Goal: Information Seeking & Learning: Learn about a topic

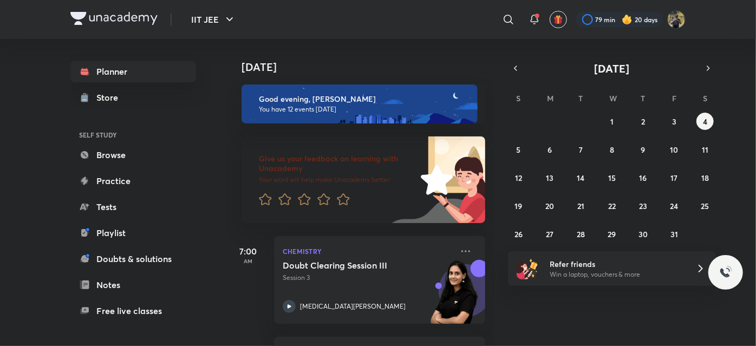
scroll to position [1044, 0]
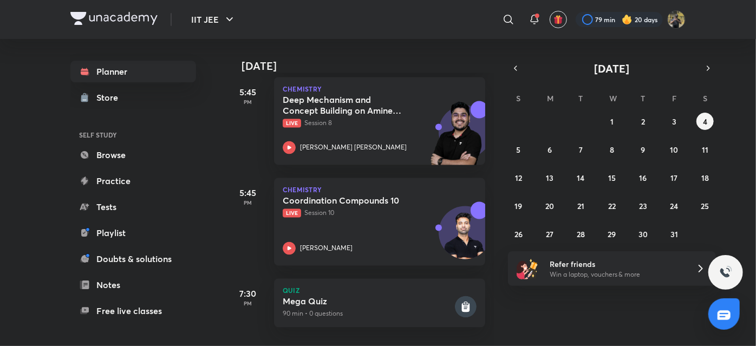
click at [111, 17] on img at bounding box center [113, 18] width 87 height 13
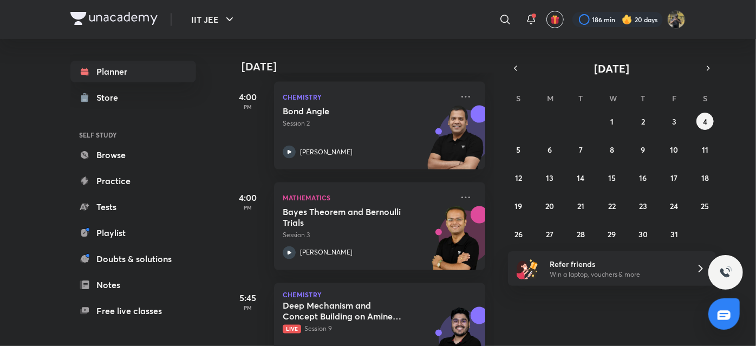
scroll to position [820, 0]
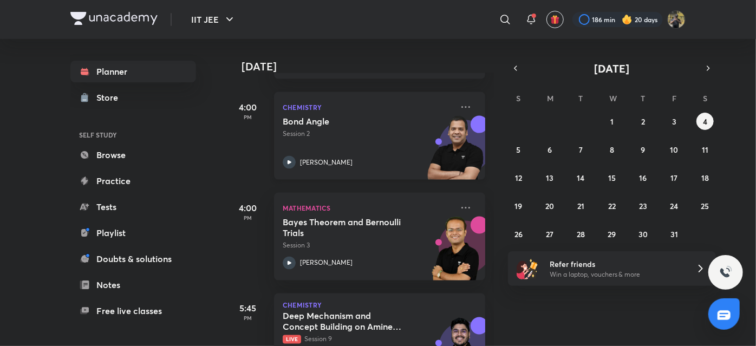
click at [370, 160] on div "[PERSON_NAME]" at bounding box center [368, 162] width 170 height 13
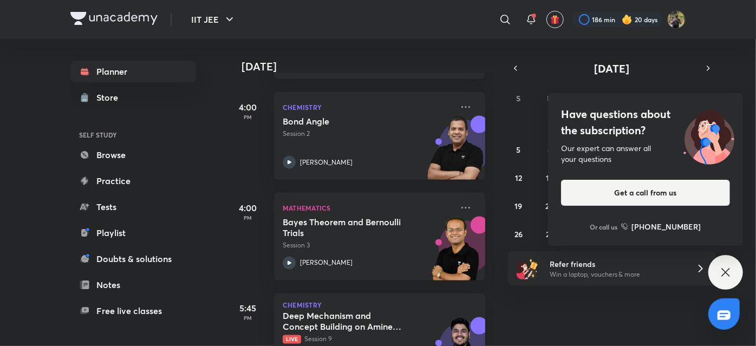
click at [153, 25] on div at bounding box center [113, 20] width 87 height 16
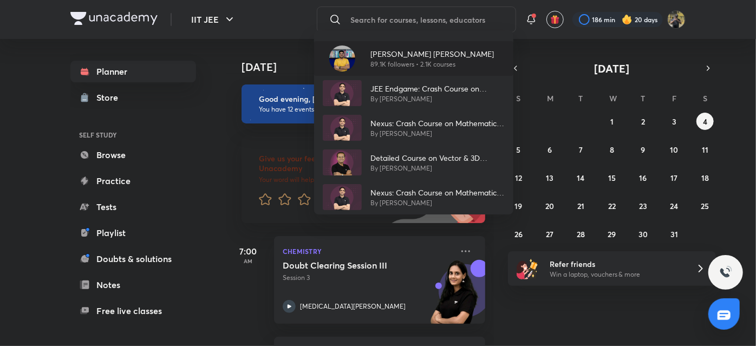
click at [396, 67] on p "89.1K followers • 2.1K courses" at bounding box center [433, 65] width 124 height 10
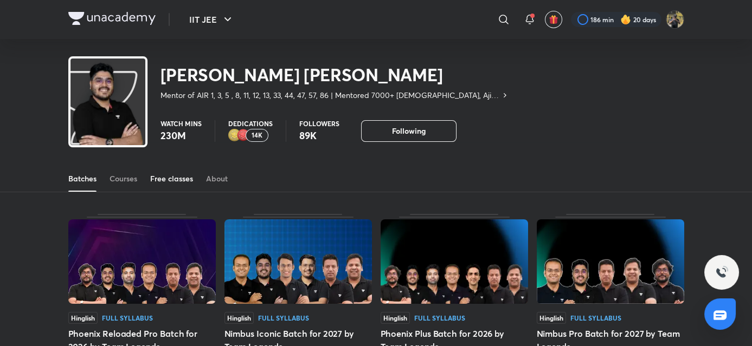
click at [160, 179] on div "Free classes" at bounding box center [171, 178] width 43 height 11
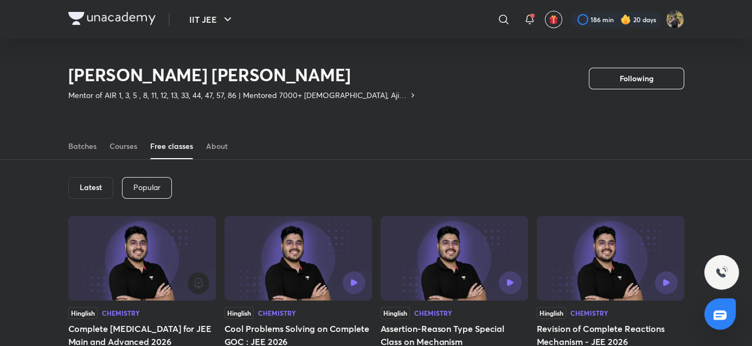
scroll to position [108, 0]
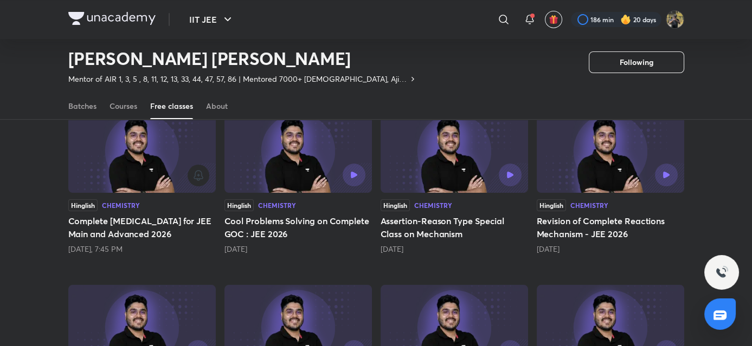
click at [156, 156] on img at bounding box center [141, 150] width 147 height 85
